Goal: Information Seeking & Learning: Learn about a topic

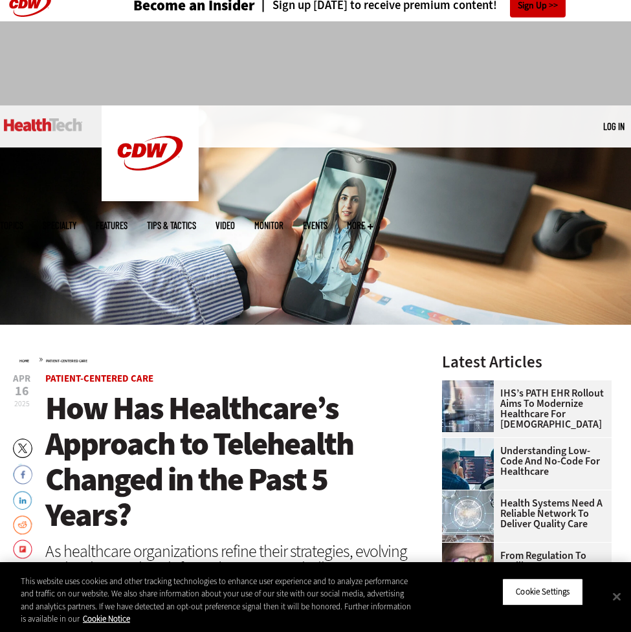
scroll to position [162, 0]
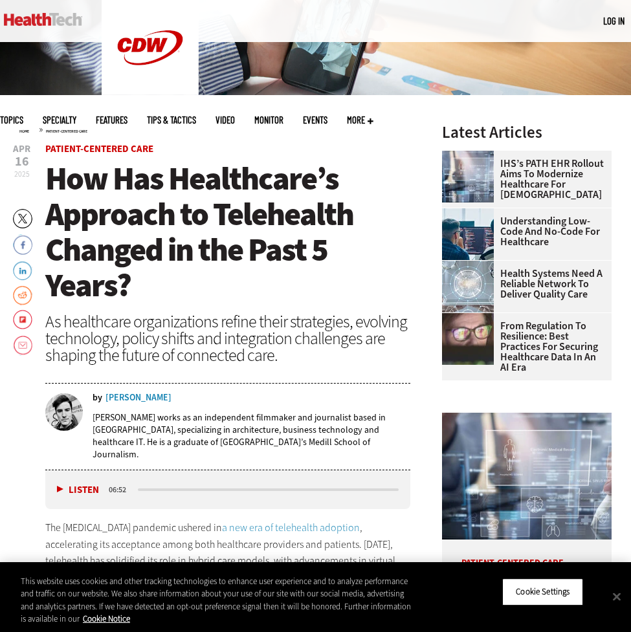
scroll to position [264, 0]
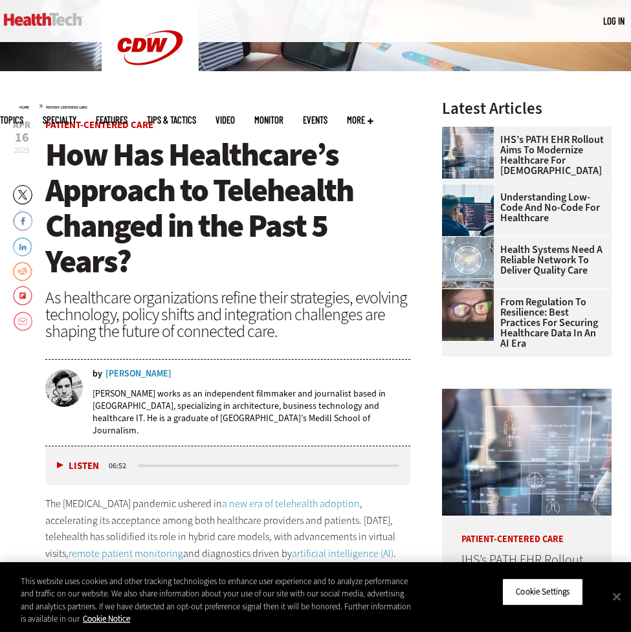
click at [135, 200] on span "How Has Healthcare’s Approach to Telehealth Changed in the Past 5 Years?" at bounding box center [199, 207] width 308 height 149
click at [135, 199] on span "How Has Healthcare’s Approach to Telehealth Changed in the Past 5 Years?" at bounding box center [199, 207] width 308 height 149
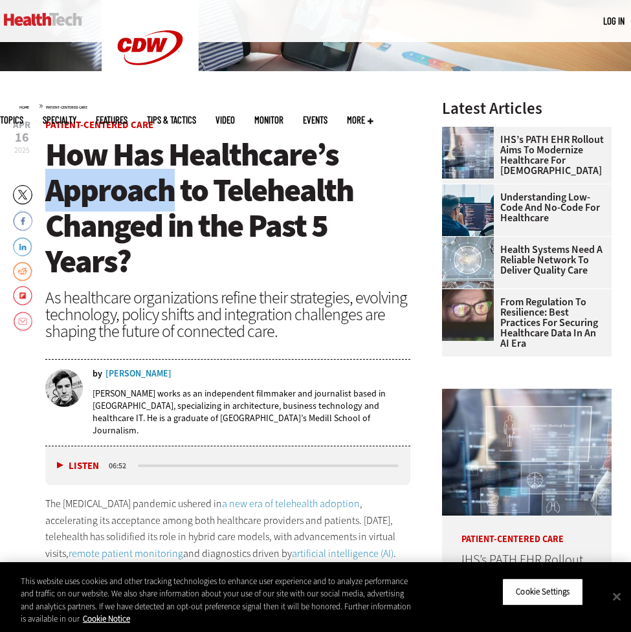
click at [135, 199] on span "How Has Healthcare’s Approach to Telehealth Changed in the Past 5 Years?" at bounding box center [199, 207] width 308 height 149
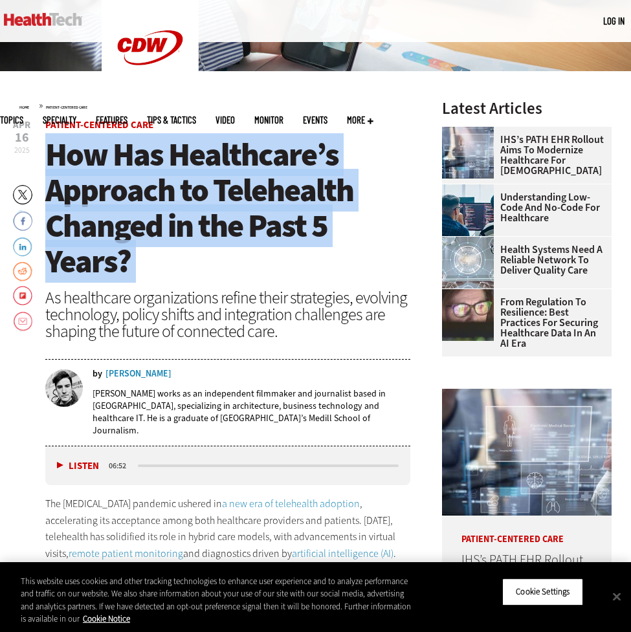
click at [135, 199] on span "How Has Healthcare’s Approach to Telehealth Changed in the Past 5 Years?" at bounding box center [199, 207] width 308 height 149
copy header "How Has Healthcare’s Approach to Telehealth Changed in the Past 5 Years?"
